Goal: Task Accomplishment & Management: Manage account settings

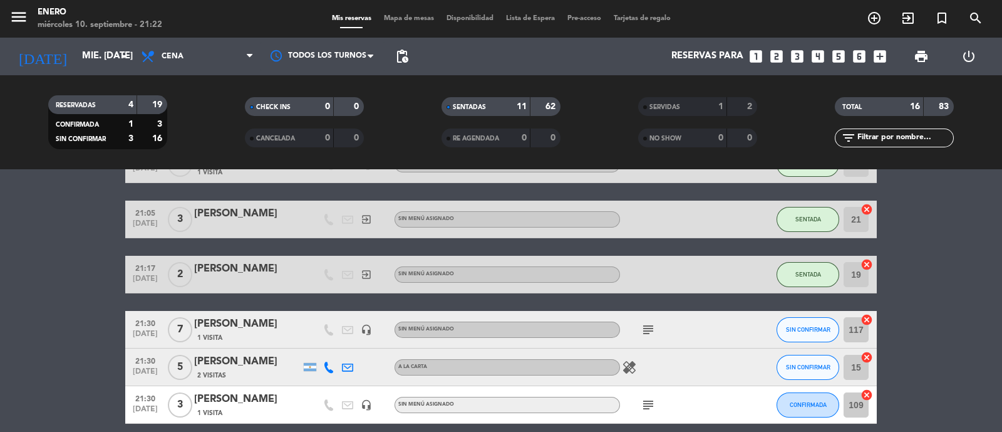
scroll to position [579, 0]
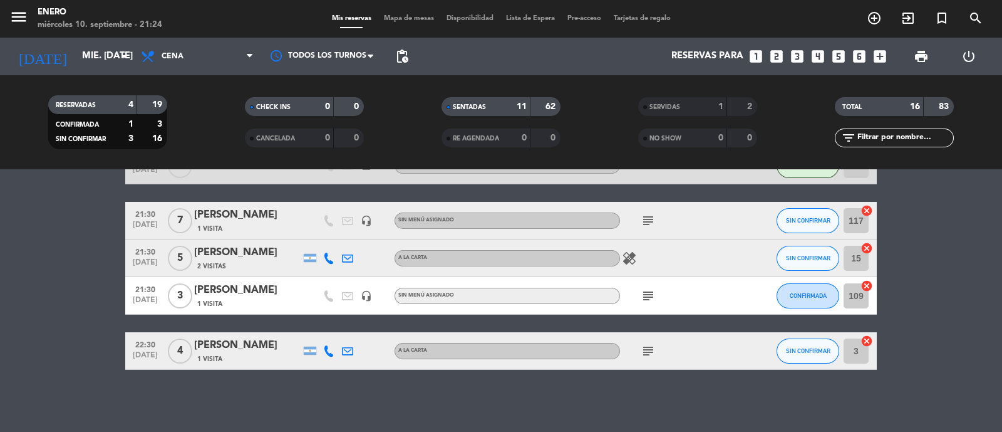
click at [651, 290] on icon "subject" at bounding box center [648, 295] width 15 height 15
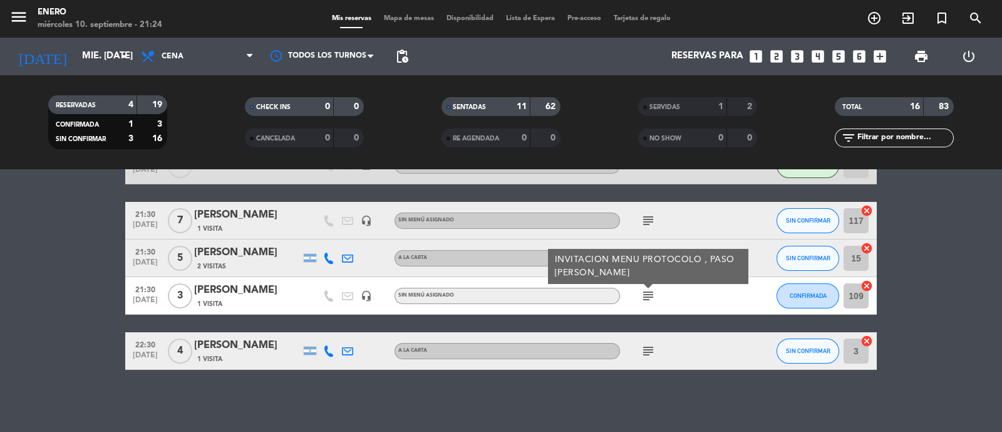
click at [651, 290] on icon "subject" at bounding box center [648, 295] width 15 height 15
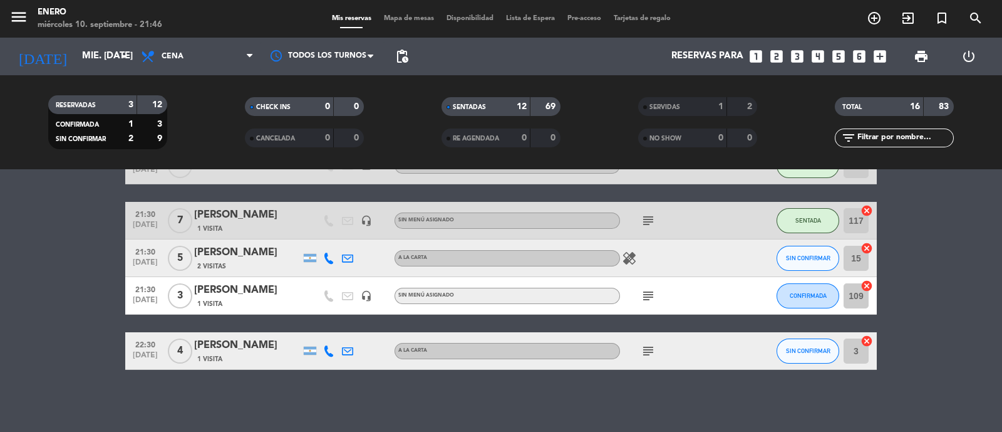
click at [906, 108] on div "16" at bounding box center [908, 107] width 25 height 14
click at [922, 105] on div "TOTAL 16 83" at bounding box center [894, 106] width 119 height 19
click at [944, 105] on strong "83" at bounding box center [945, 106] width 13 height 9
click at [497, 112] on div "SENTADAS" at bounding box center [474, 107] width 58 height 14
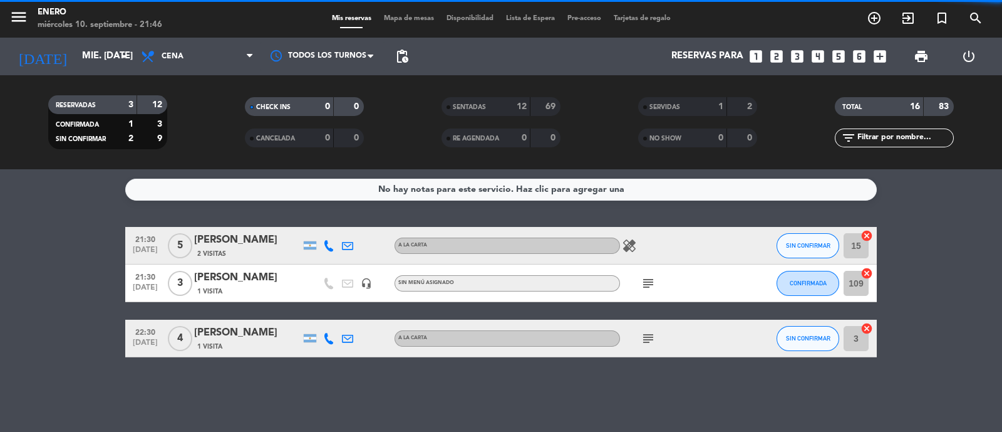
scroll to position [0, 0]
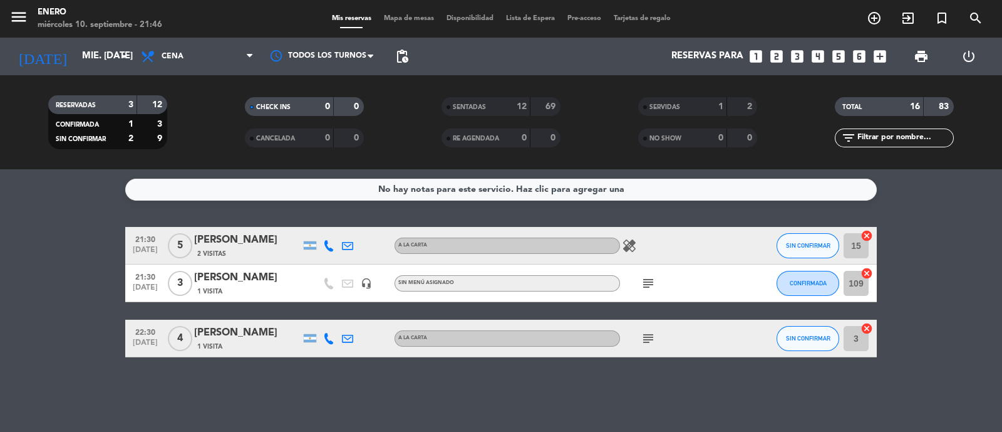
click at [541, 106] on div "69" at bounding box center [546, 107] width 24 height 14
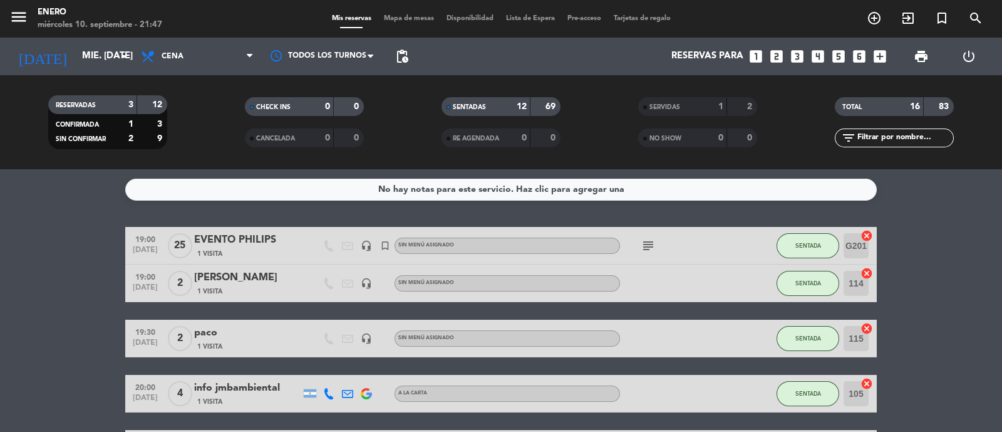
click at [949, 108] on strong "83" at bounding box center [945, 106] width 13 height 9
click at [398, 63] on span "pending_actions" at bounding box center [402, 56] width 15 height 15
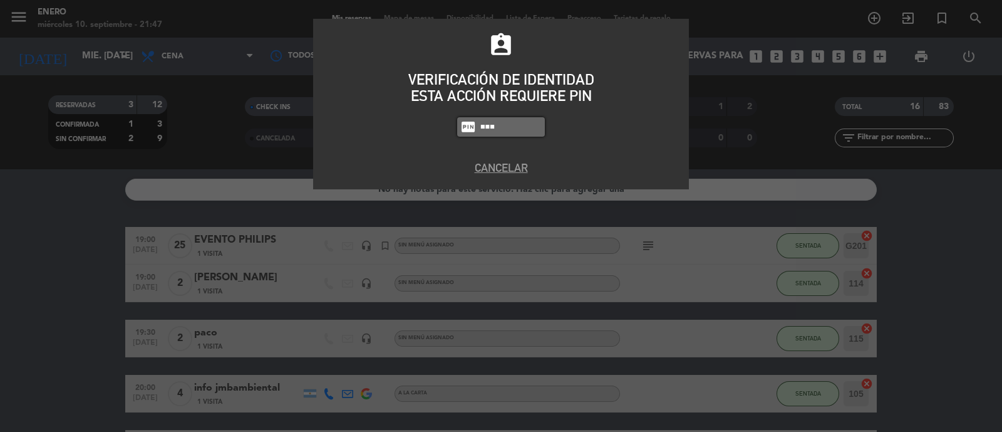
type input "6082"
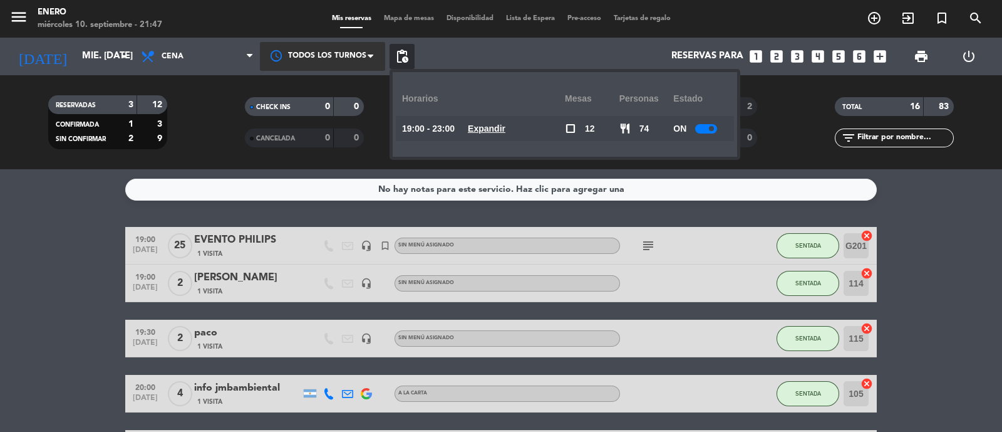
click at [375, 64] on div at bounding box center [322, 56] width 125 height 28
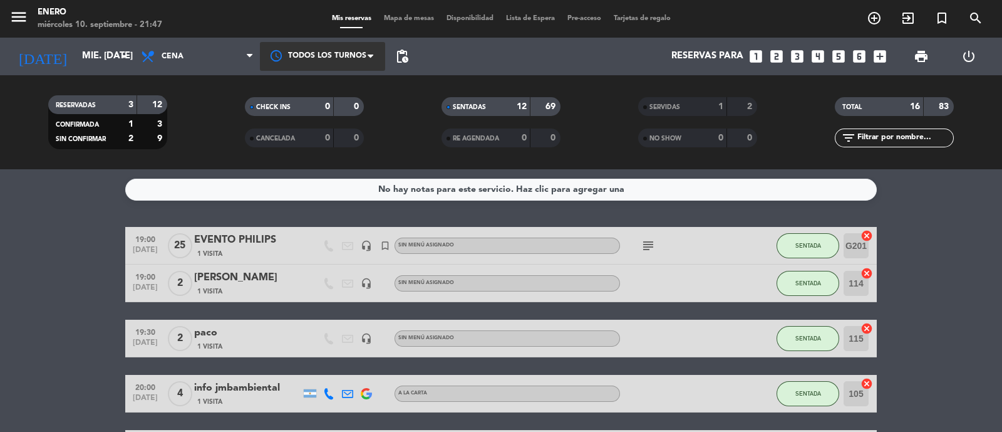
click at [375, 64] on div at bounding box center [322, 56] width 125 height 28
click at [530, 18] on span "Lista de Espera" at bounding box center [530, 18] width 61 height 7
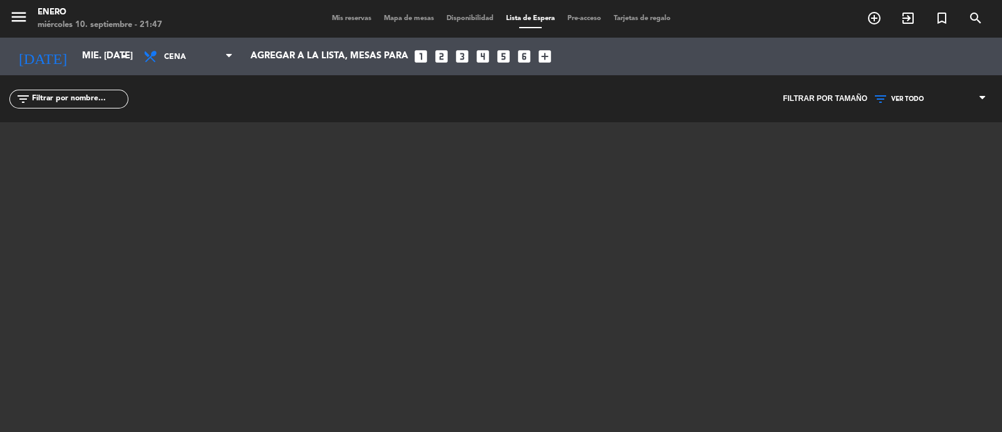
click at [467, 21] on span "Disponibilidad" at bounding box center [470, 18] width 60 height 7
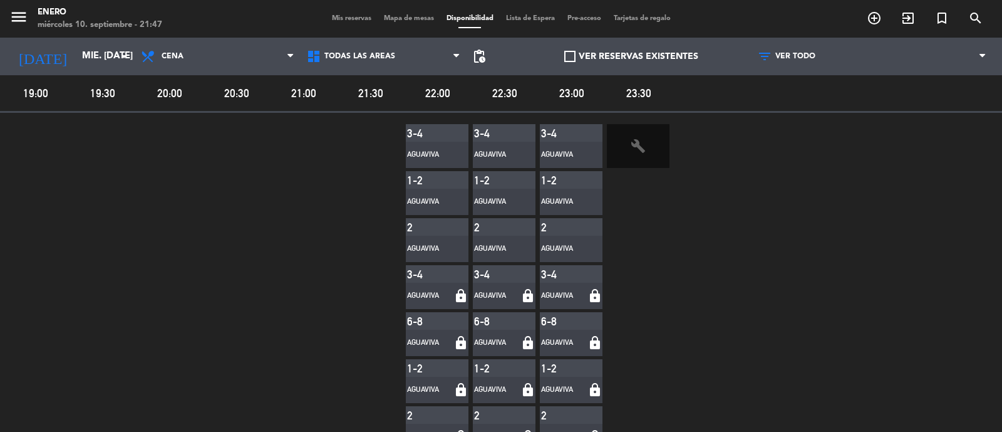
click at [408, 24] on div "menu Enero miércoles 10. septiembre - 21:47 Mis reservas Mapa de mesas Disponib…" at bounding box center [501, 19] width 1002 height 38
click at [633, 23] on div "Mis reservas Mapa de mesas Disponibilidad Lista de Espera Pre-acceso Tarjetas d…" at bounding box center [501, 18] width 351 height 11
click at [632, 20] on span "Tarjetas de regalo" at bounding box center [643, 18] width 70 height 7
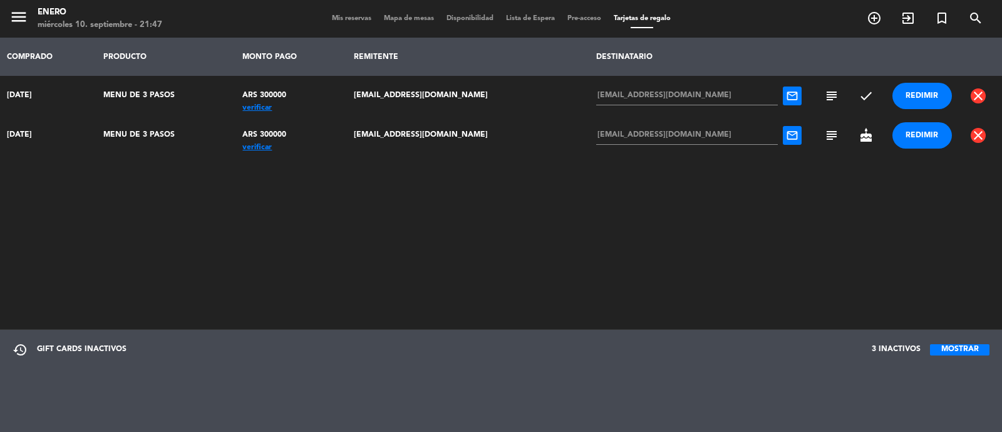
click at [344, 20] on span "Mis reservas" at bounding box center [352, 18] width 52 height 7
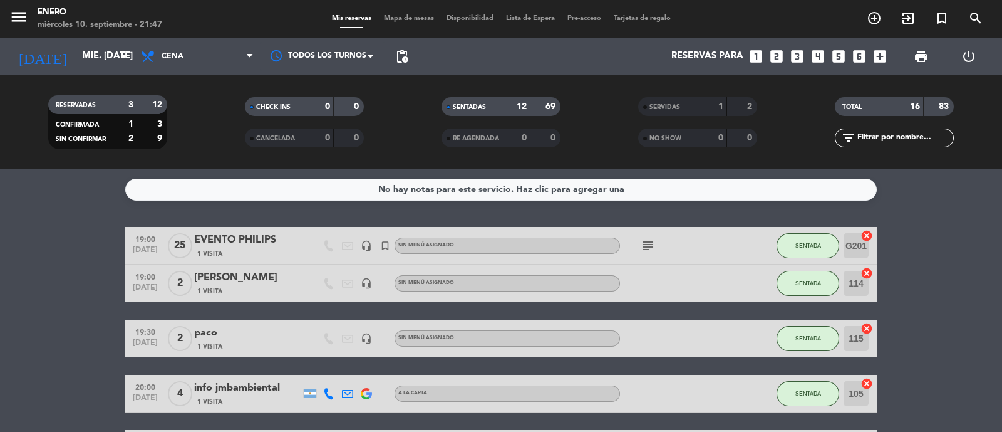
click at [944, 105] on strong "83" at bounding box center [945, 106] width 13 height 9
click at [694, 106] on div "SERVIDAS" at bounding box center [671, 107] width 58 height 14
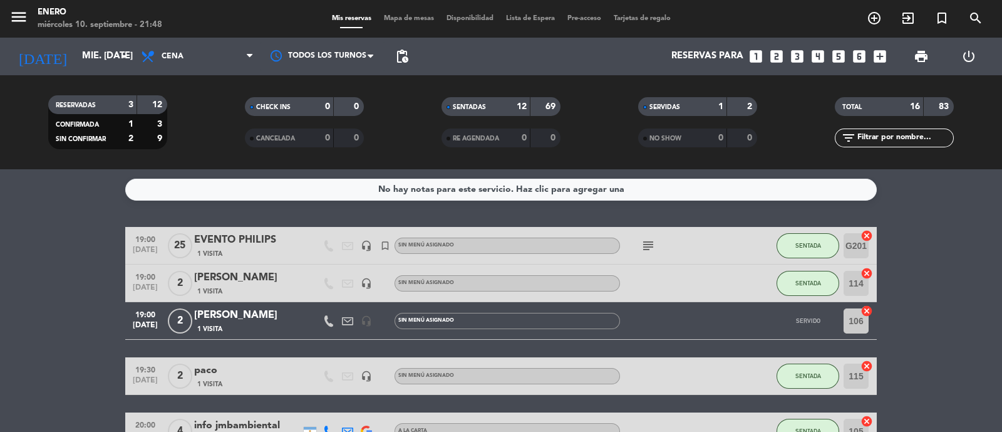
click at [492, 108] on div "SENTADAS" at bounding box center [474, 107] width 58 height 14
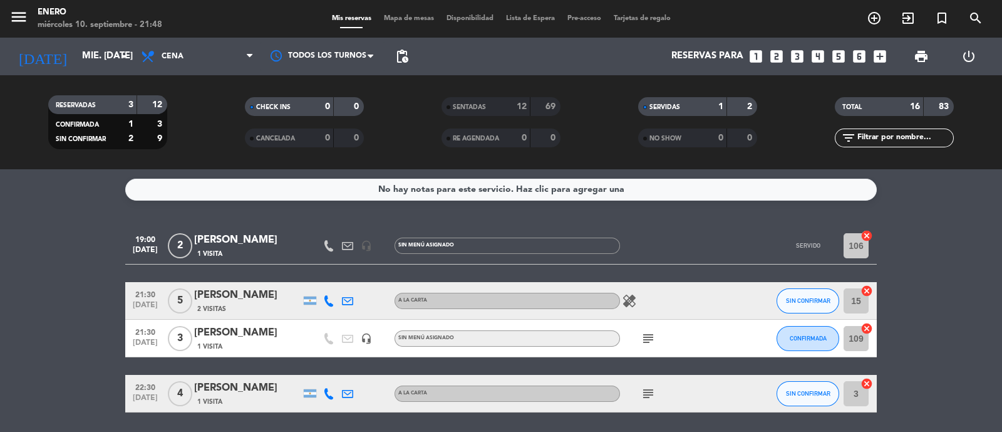
click at [691, 108] on div "SERVIDAS" at bounding box center [671, 107] width 58 height 14
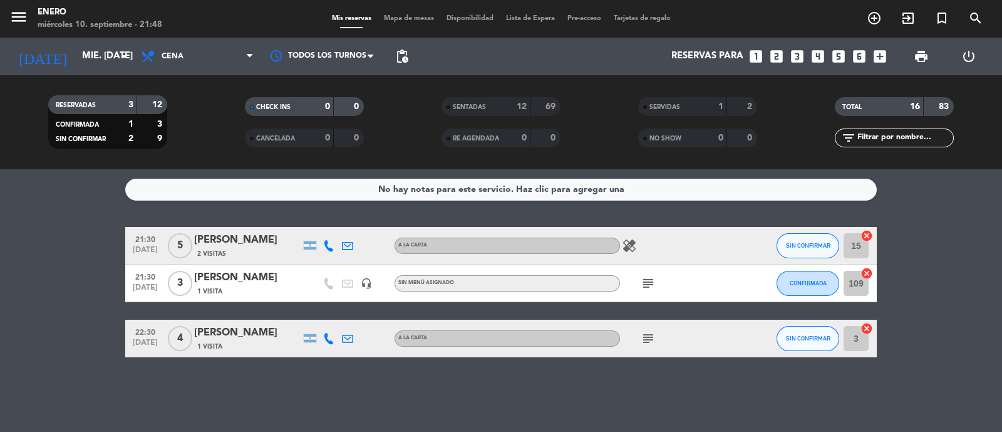
click at [526, 105] on strong "12" at bounding box center [522, 106] width 10 height 9
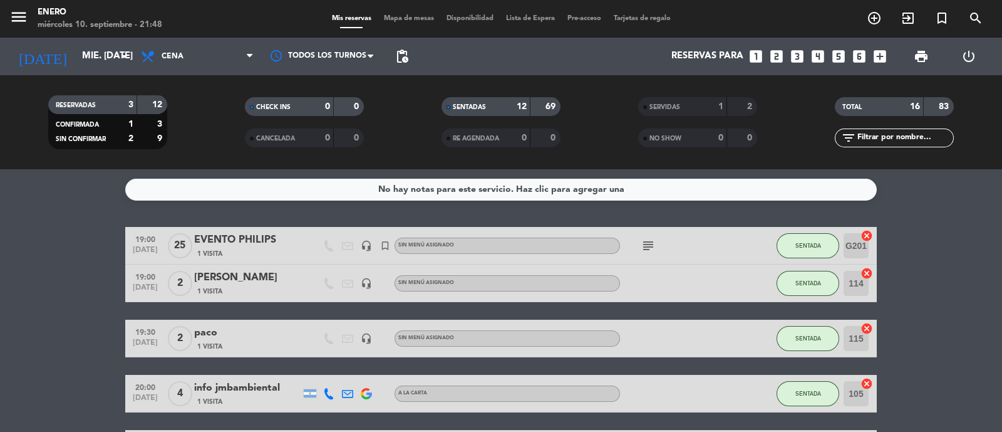
click at [554, 107] on strong "69" at bounding box center [552, 106] width 13 height 9
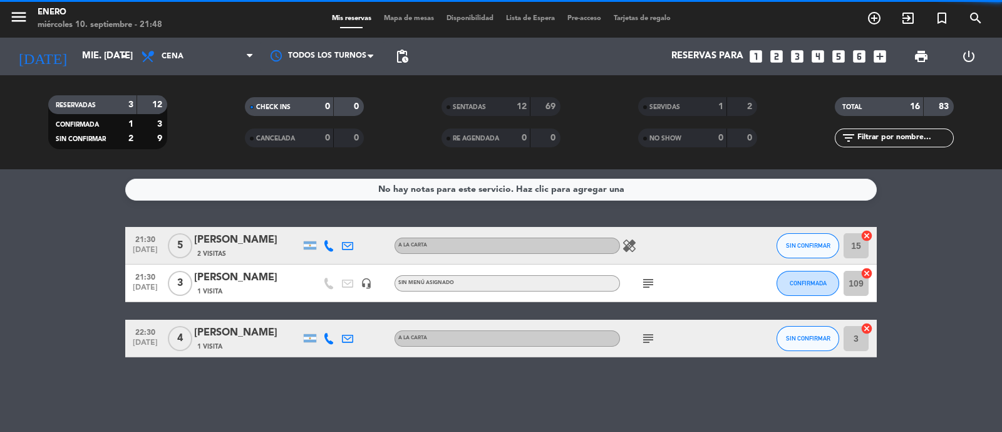
click at [542, 101] on div "69" at bounding box center [546, 107] width 24 height 14
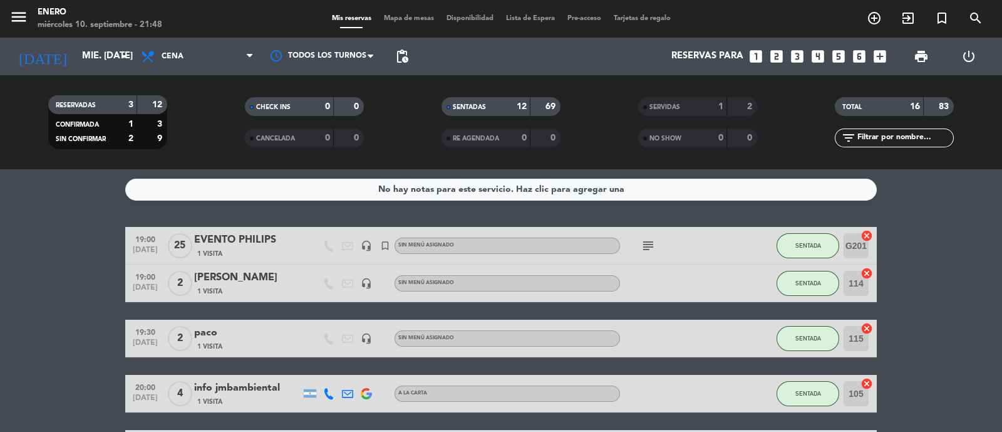
click at [715, 112] on div "1" at bounding box center [711, 107] width 25 height 14
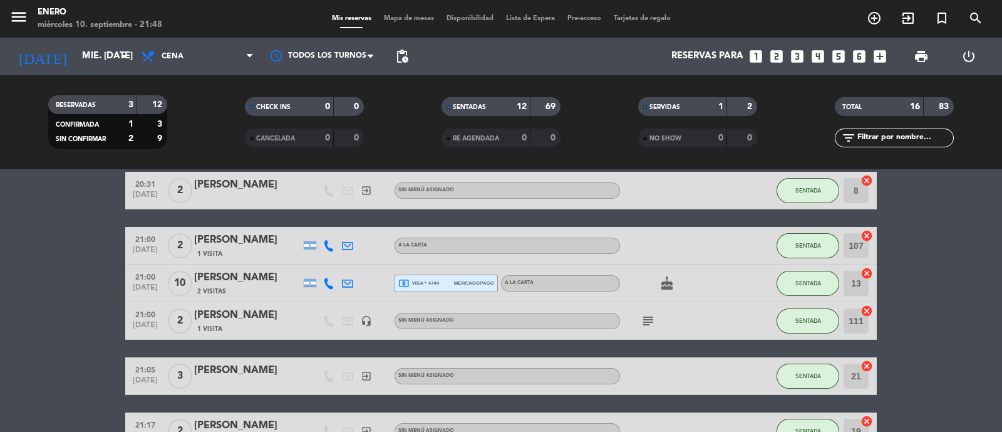
scroll to position [147, 0]
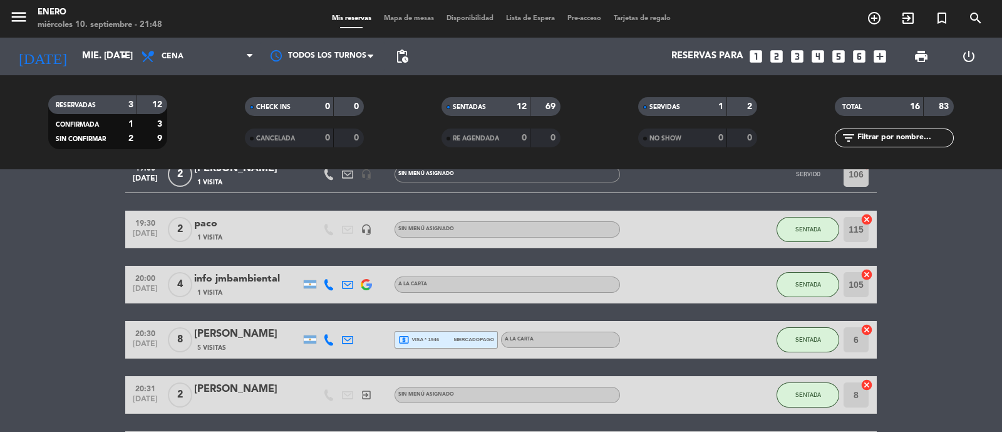
click at [702, 100] on div "1" at bounding box center [711, 107] width 25 height 14
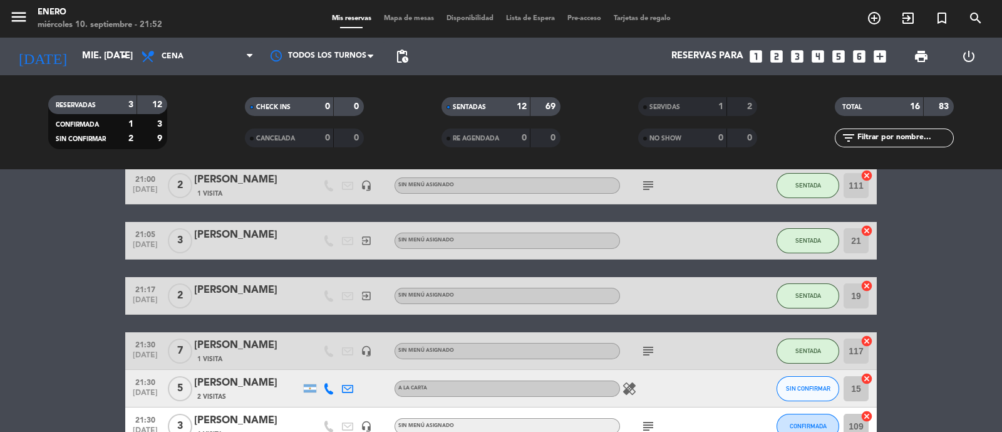
scroll to position [470, 0]
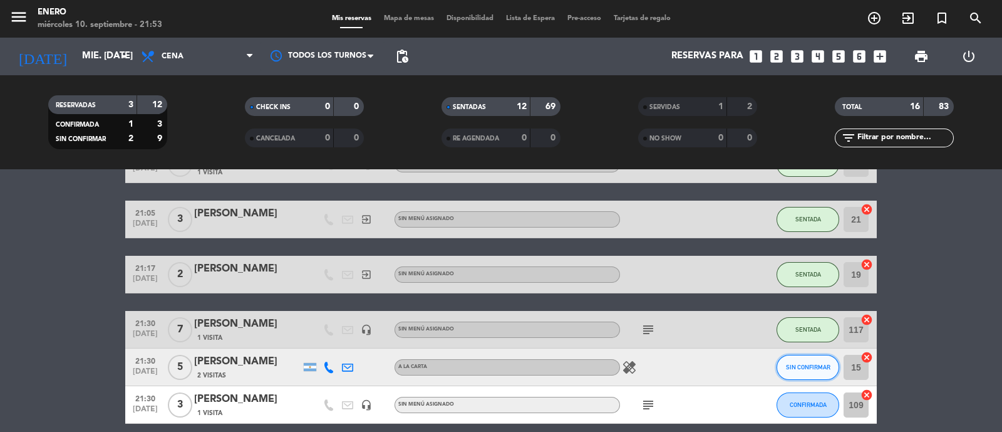
click at [800, 368] on span "SIN CONFIRMAR" at bounding box center [808, 366] width 44 height 7
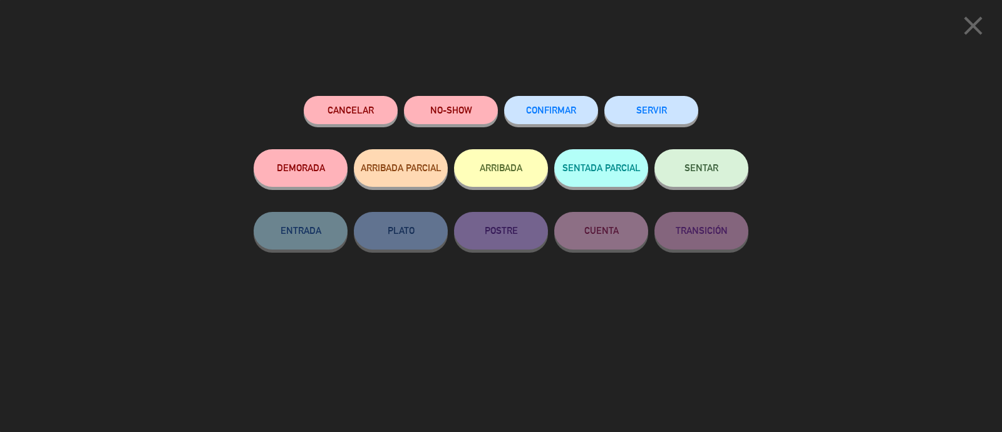
click at [526, 116] on button "CONFIRMAR" at bounding box center [551, 110] width 94 height 28
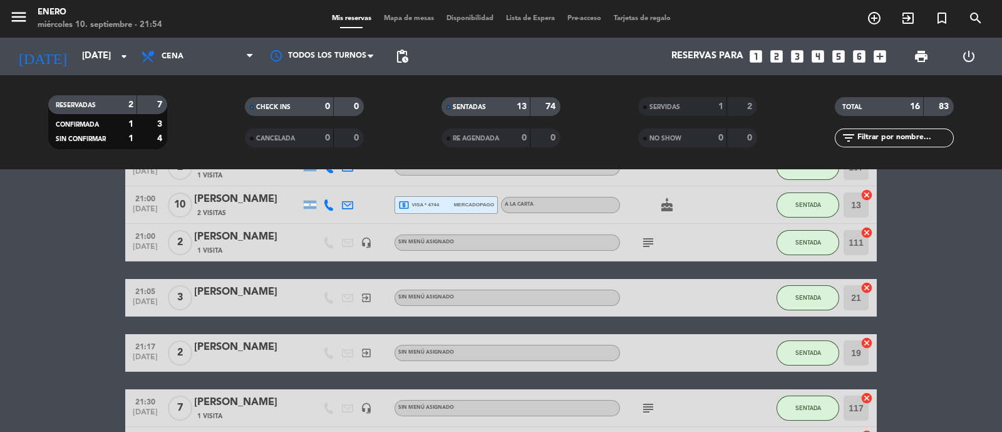
scroll to position [470, 0]
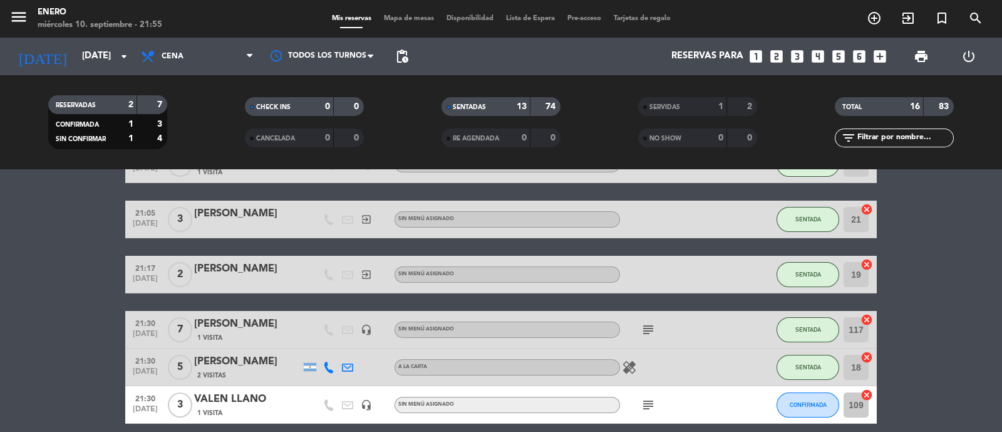
click at [960, 258] on bookings-row "19:00 sep. 10 25 EVENTO PHILIPS 1 Visita headset_mic turned_in_not Sin menú asi…" at bounding box center [501, 118] width 1002 height 722
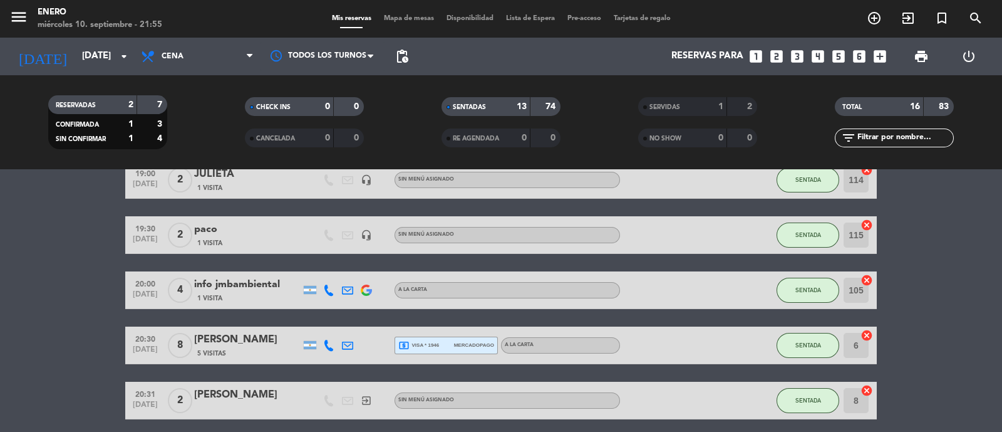
scroll to position [78, 0]
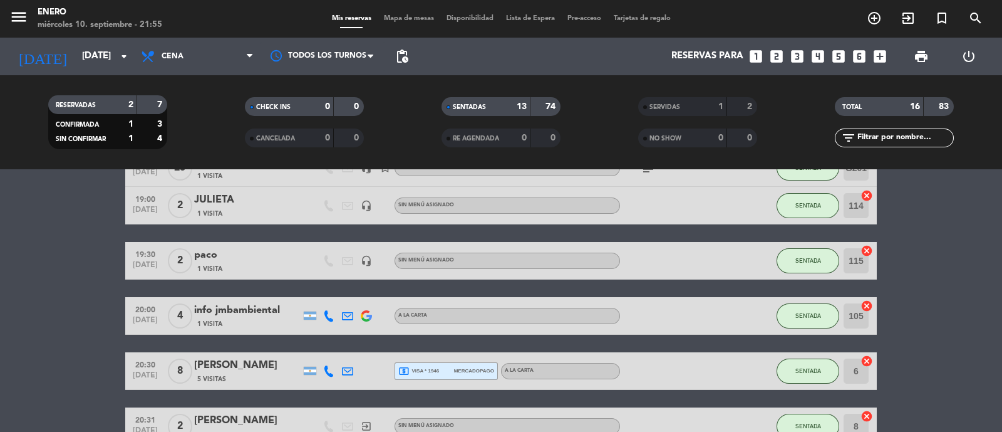
click at [673, 108] on span "SERVIDAS" at bounding box center [665, 107] width 31 height 6
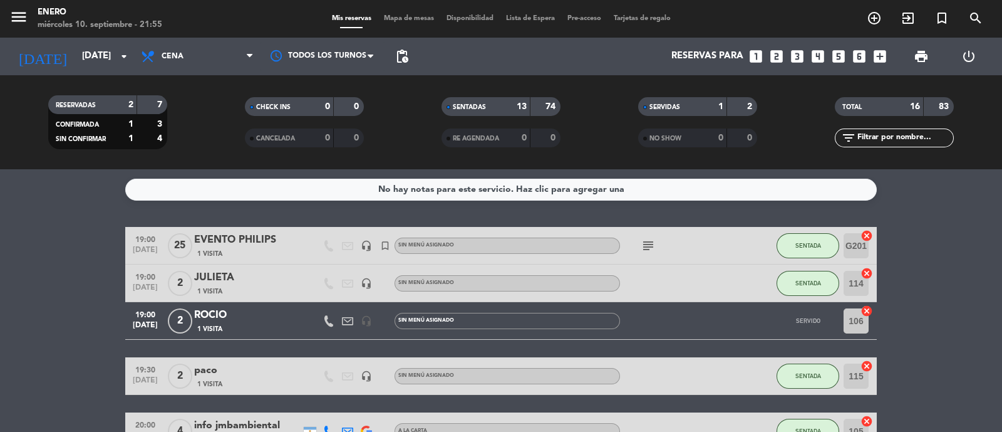
scroll to position [156, 0]
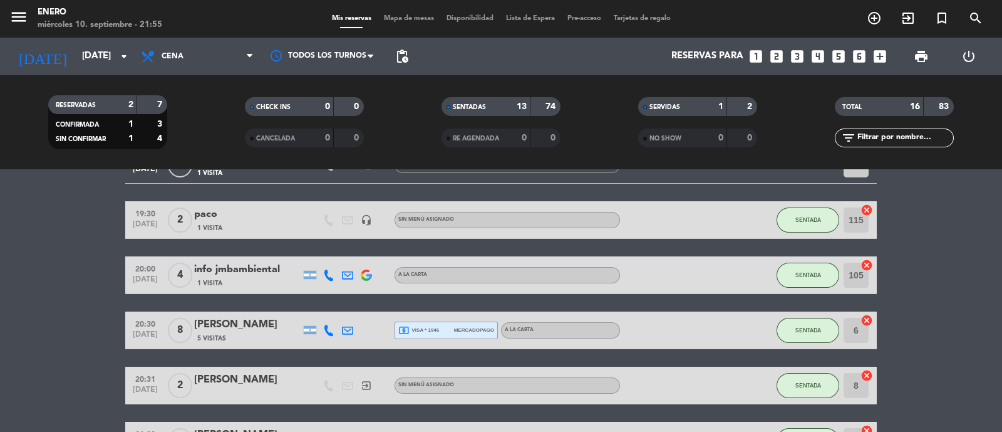
click at [688, 111] on div "SERVIDAS" at bounding box center [671, 107] width 58 height 14
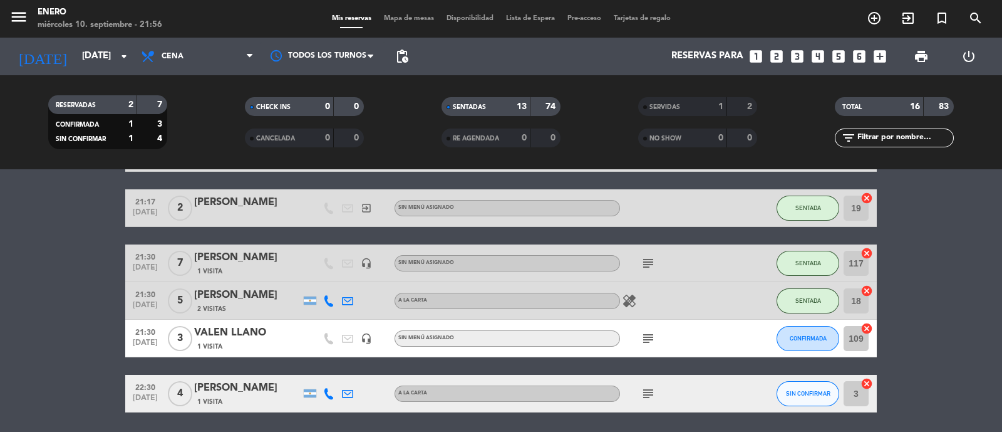
scroll to position [548, 0]
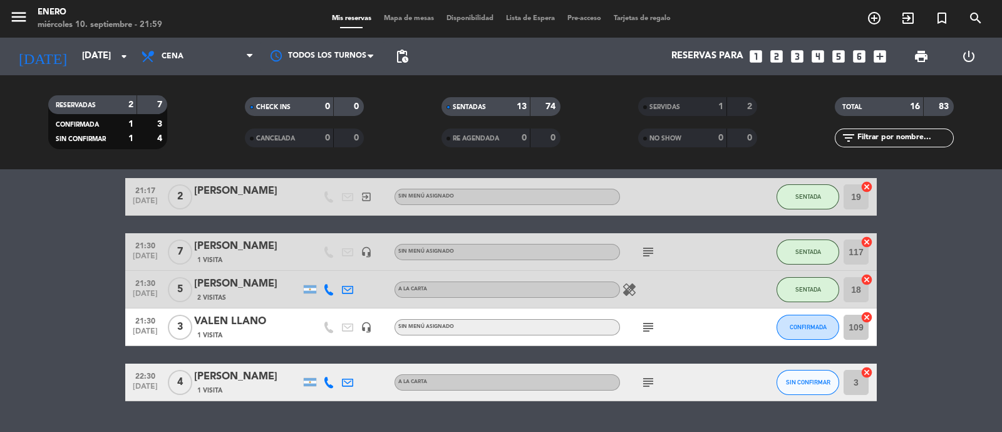
click at [643, 325] on icon "subject" at bounding box center [648, 327] width 15 height 15
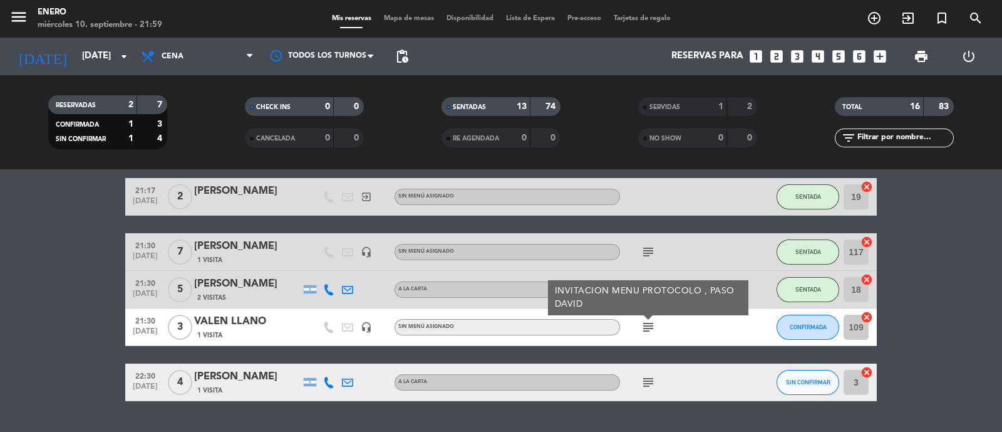
click at [645, 327] on icon "subject" at bounding box center [648, 327] width 15 height 15
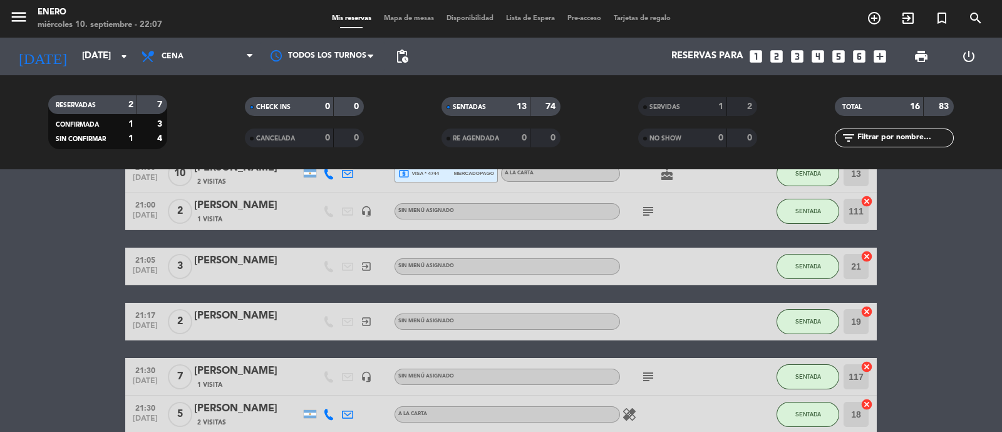
scroll to position [31, 0]
